Goal: Task Accomplishment & Management: Manage account settings

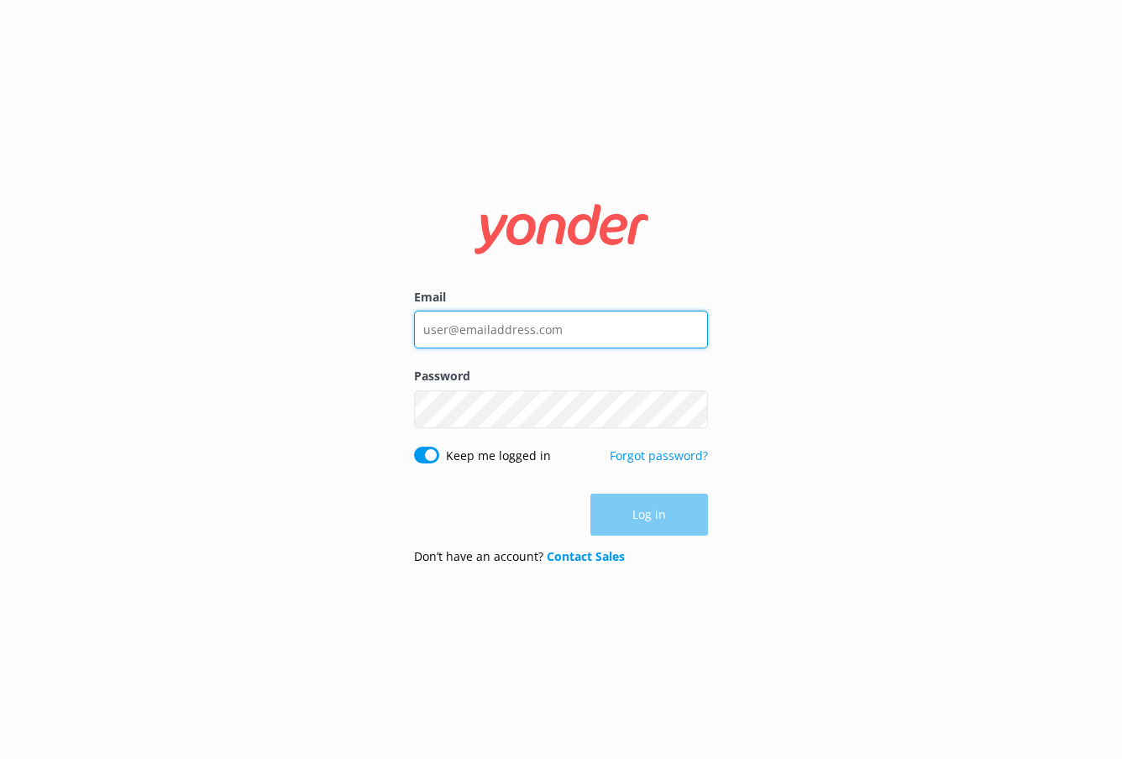
type input "[EMAIL_ADDRESS][DOMAIN_NAME]"
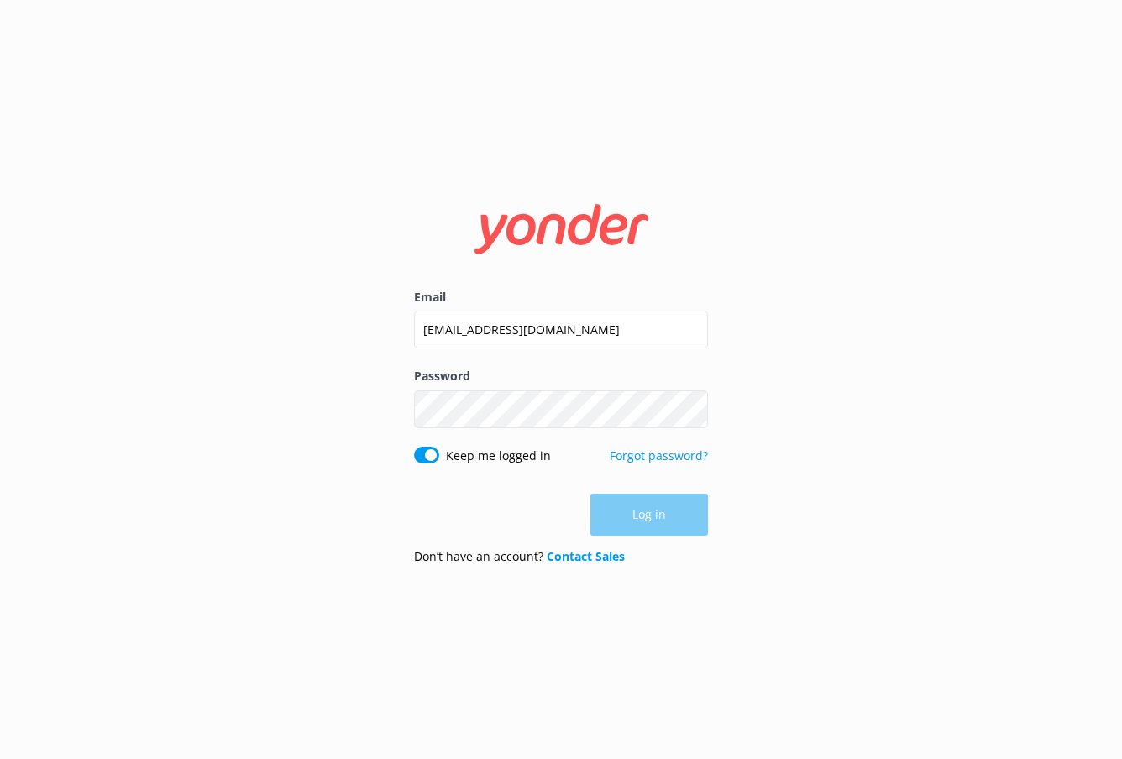
click at [639, 519] on div "Log in" at bounding box center [561, 515] width 294 height 42
